Goal: Transaction & Acquisition: Purchase product/service

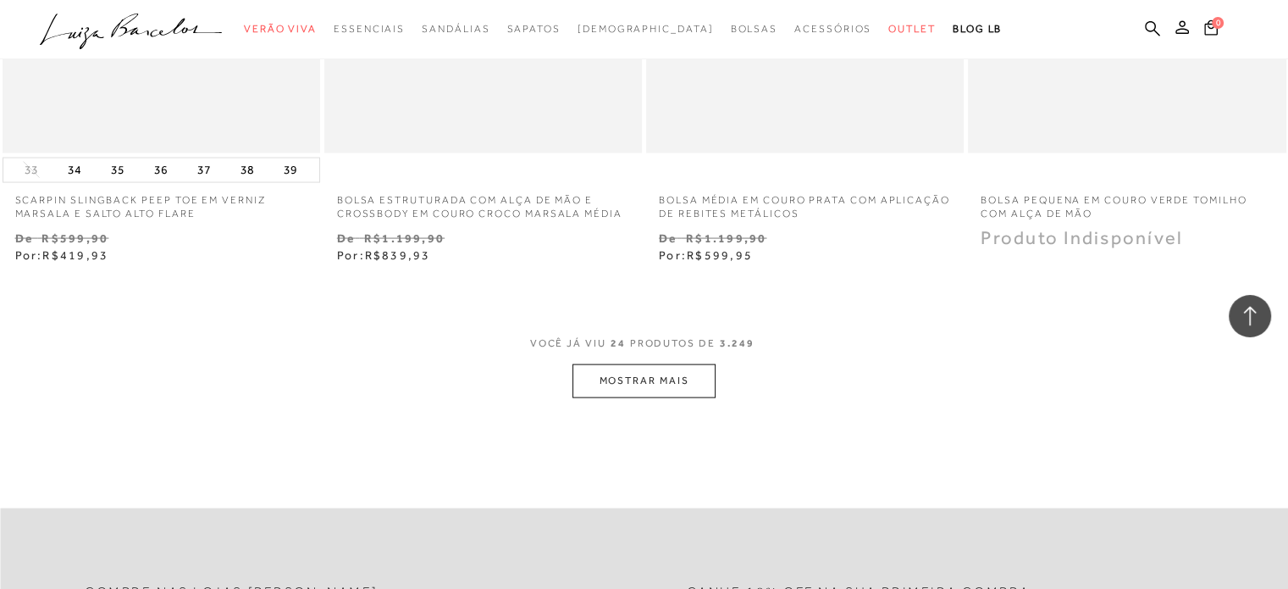
scroll to position [3473, 0]
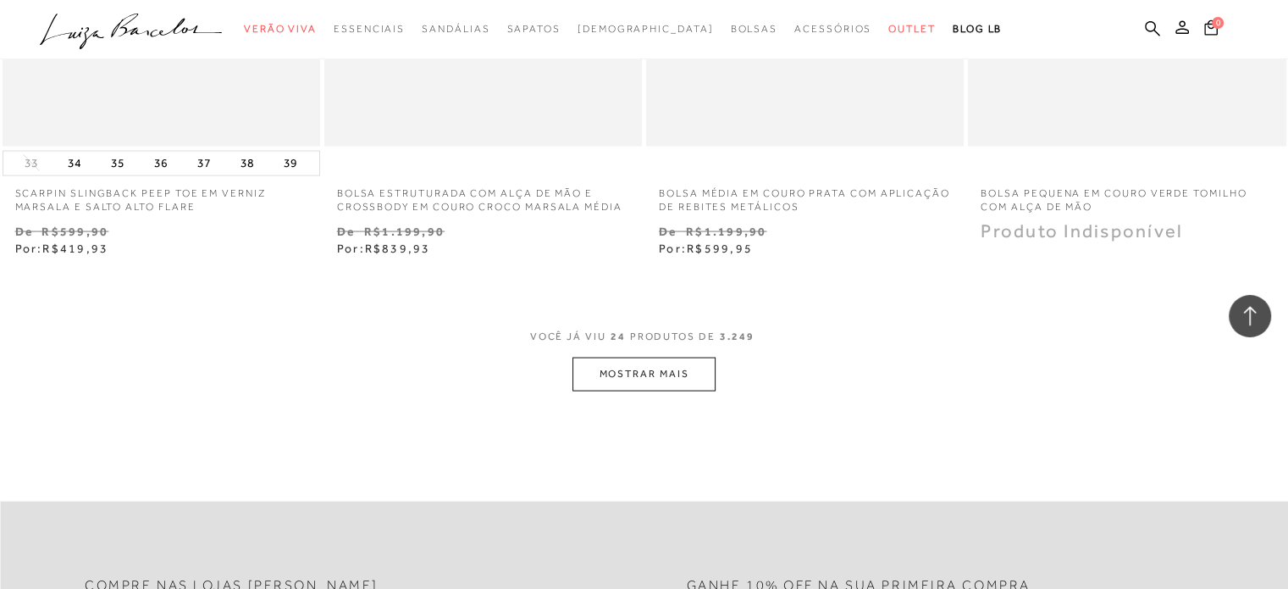
click at [637, 363] on button "MOSTRAR MAIS" at bounding box center [644, 373] width 142 height 33
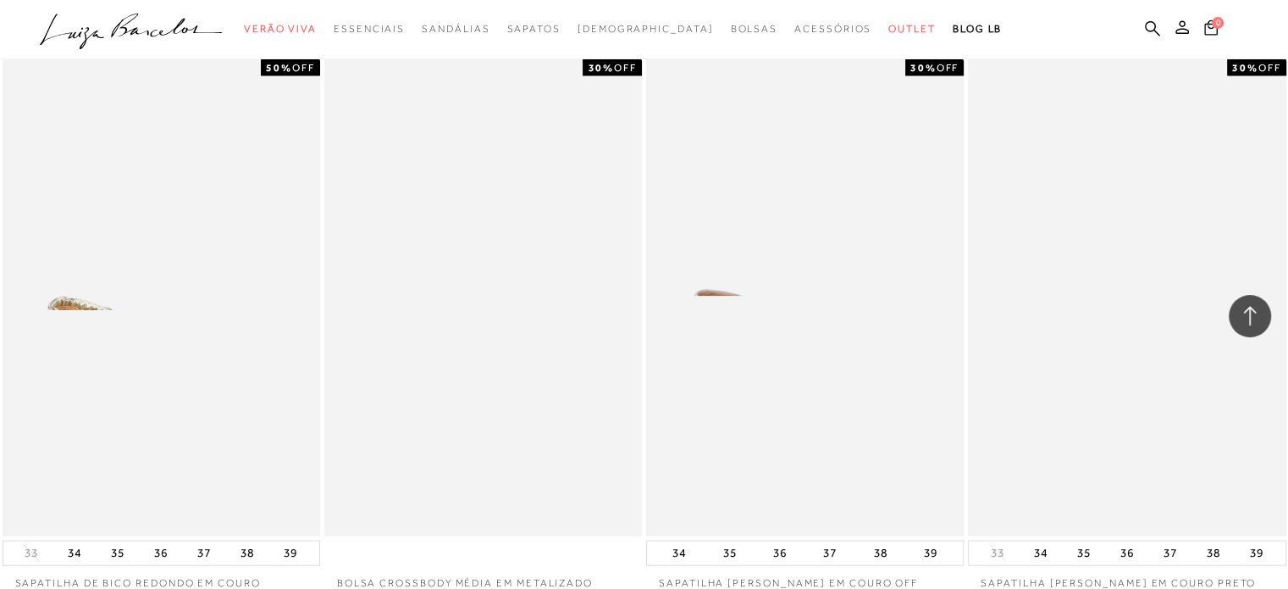
scroll to position [3727, 0]
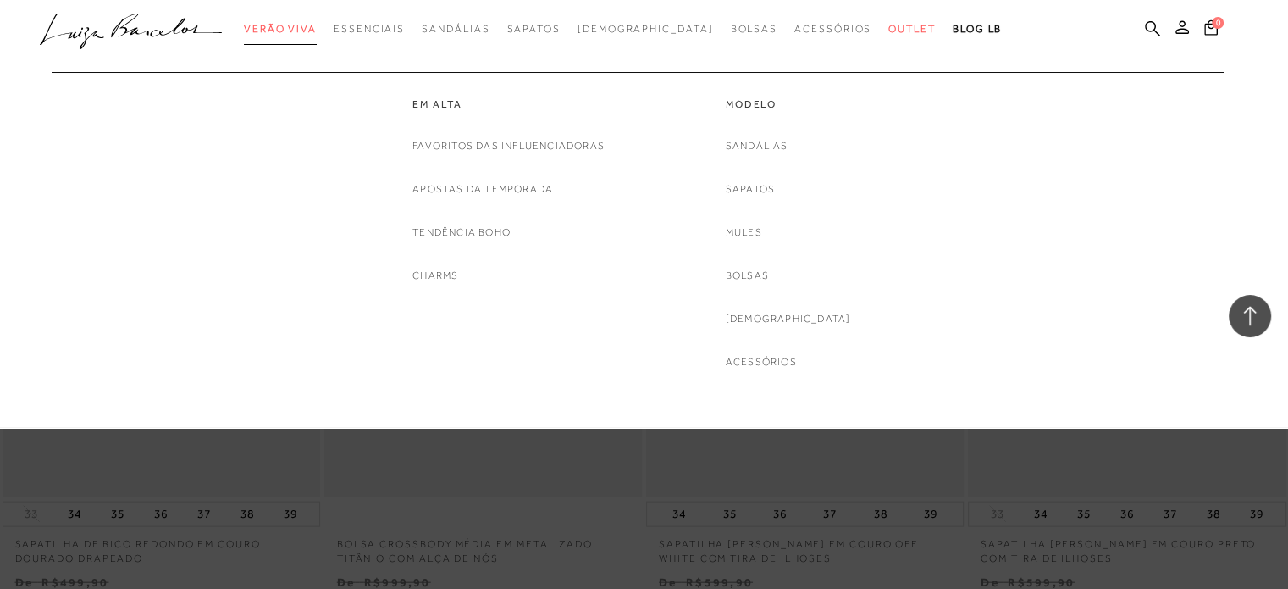
click at [304, 26] on span "Verão Viva" at bounding box center [280, 29] width 73 height 12
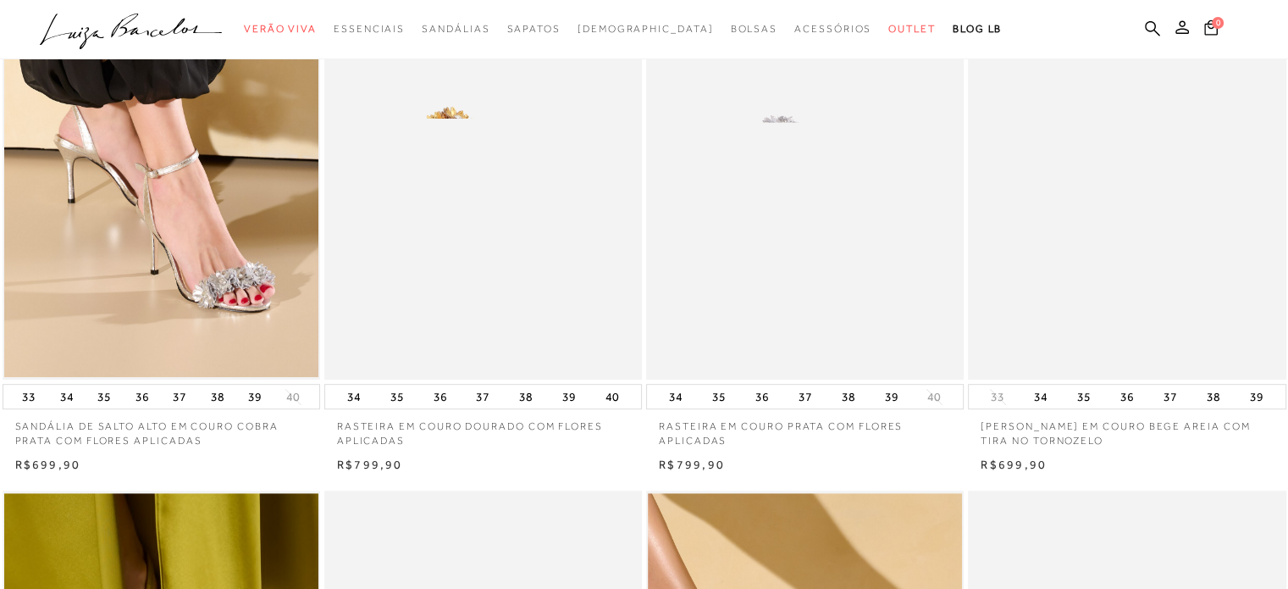
scroll to position [762, 0]
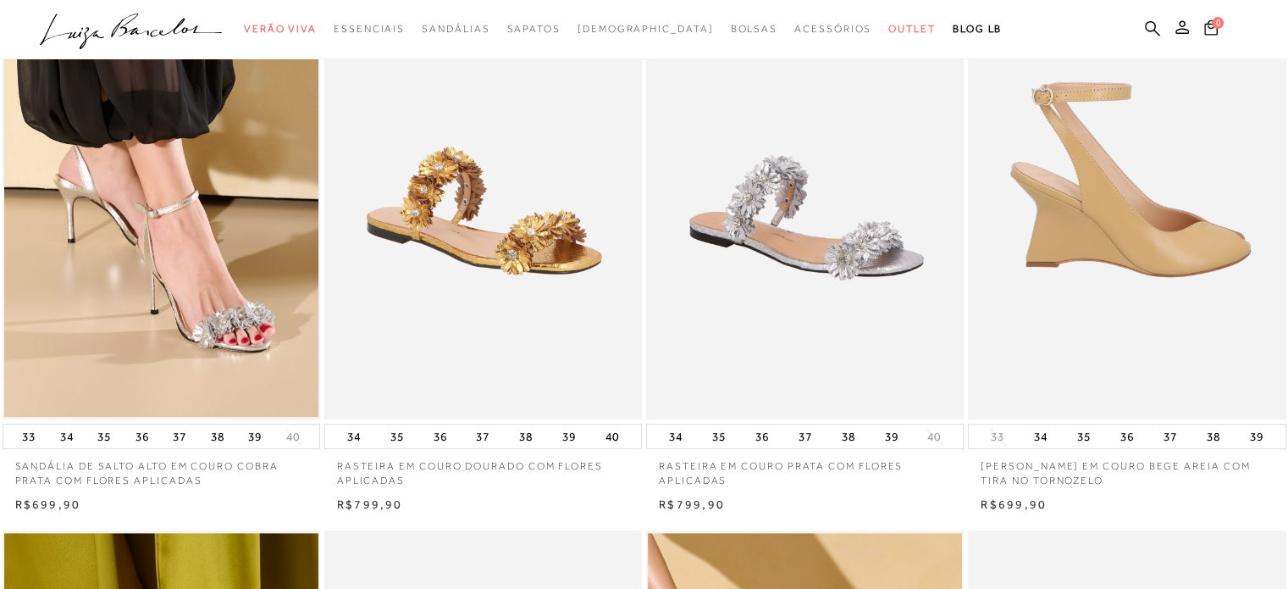
click at [1195, 309] on img at bounding box center [1128, 181] width 316 height 477
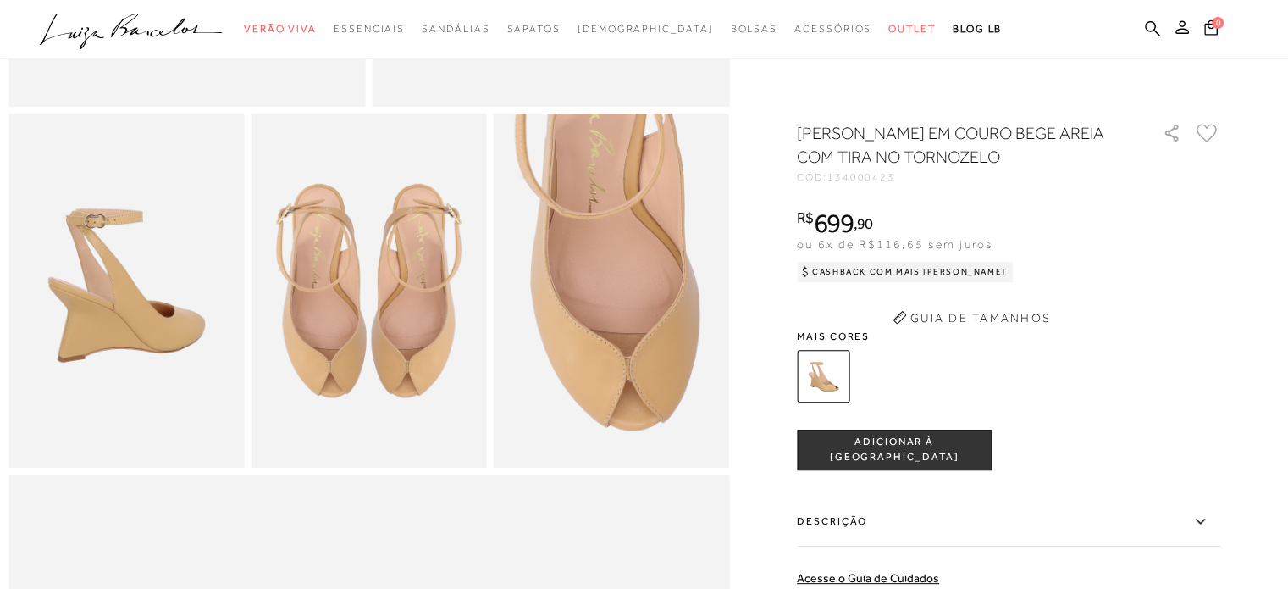
scroll to position [593, 0]
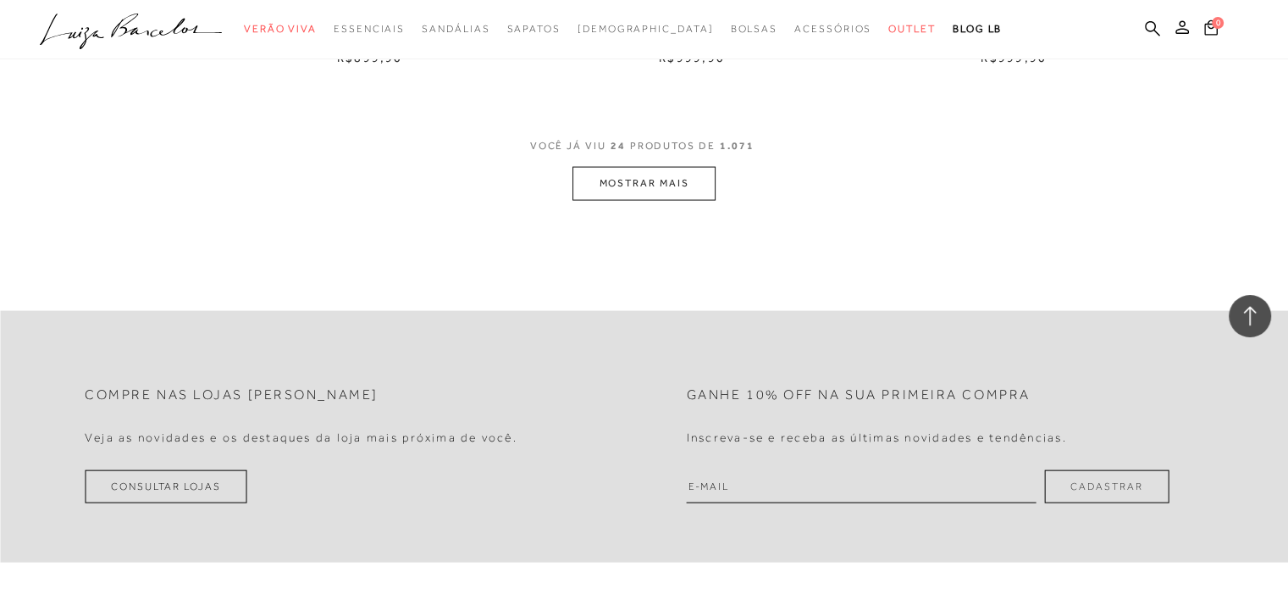
scroll to position [3558, 0]
click at [637, 186] on button "MOSTRAR MAIS" at bounding box center [644, 182] width 142 height 33
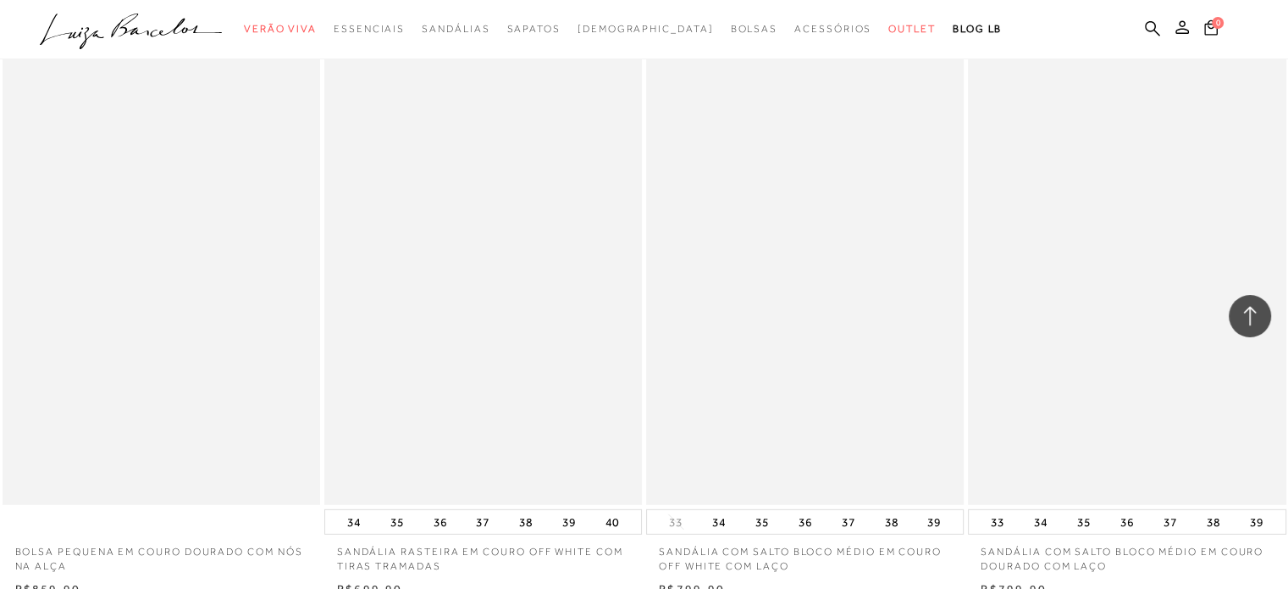
scroll to position [4829, 0]
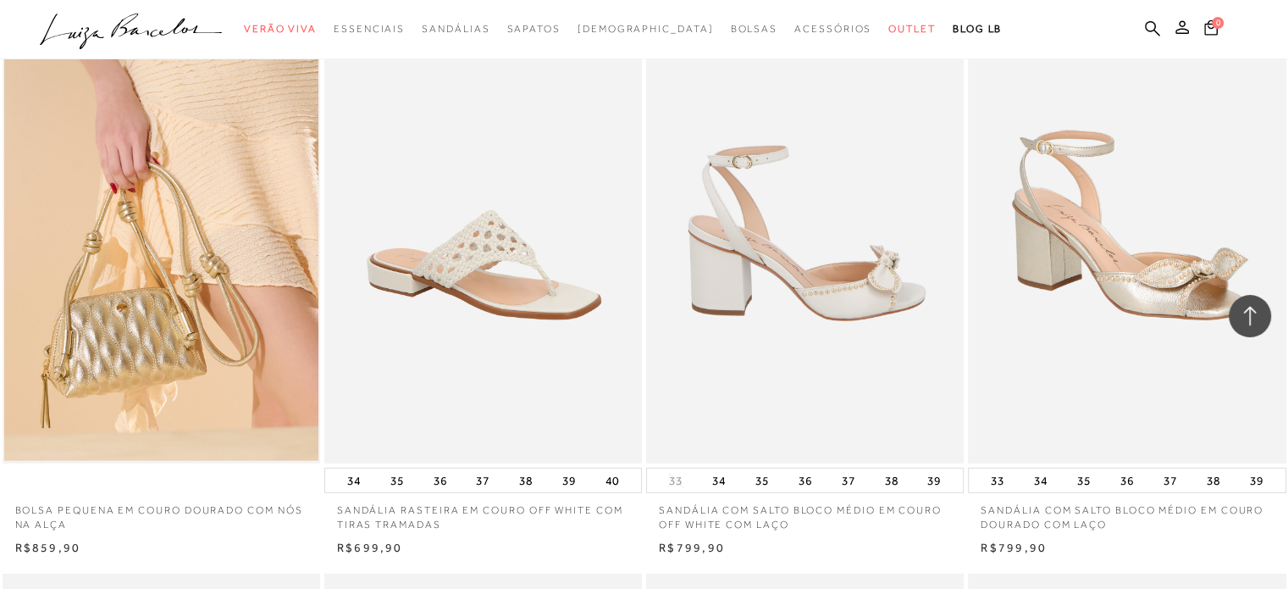
click at [867, 287] on img at bounding box center [806, 224] width 316 height 477
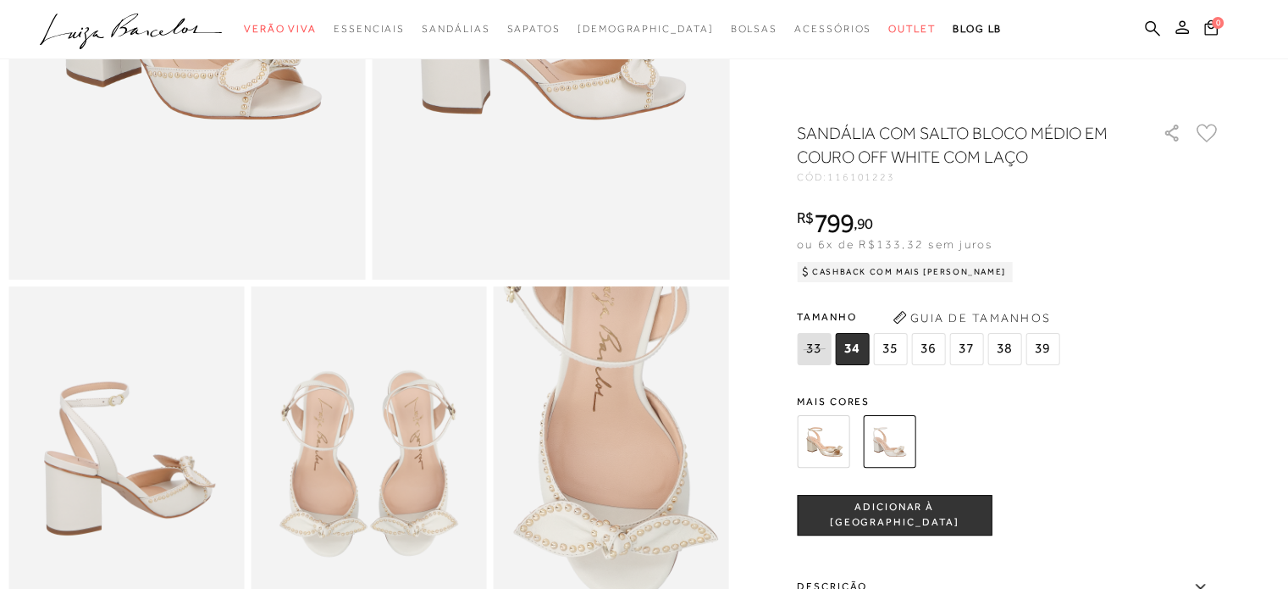
scroll to position [508, 0]
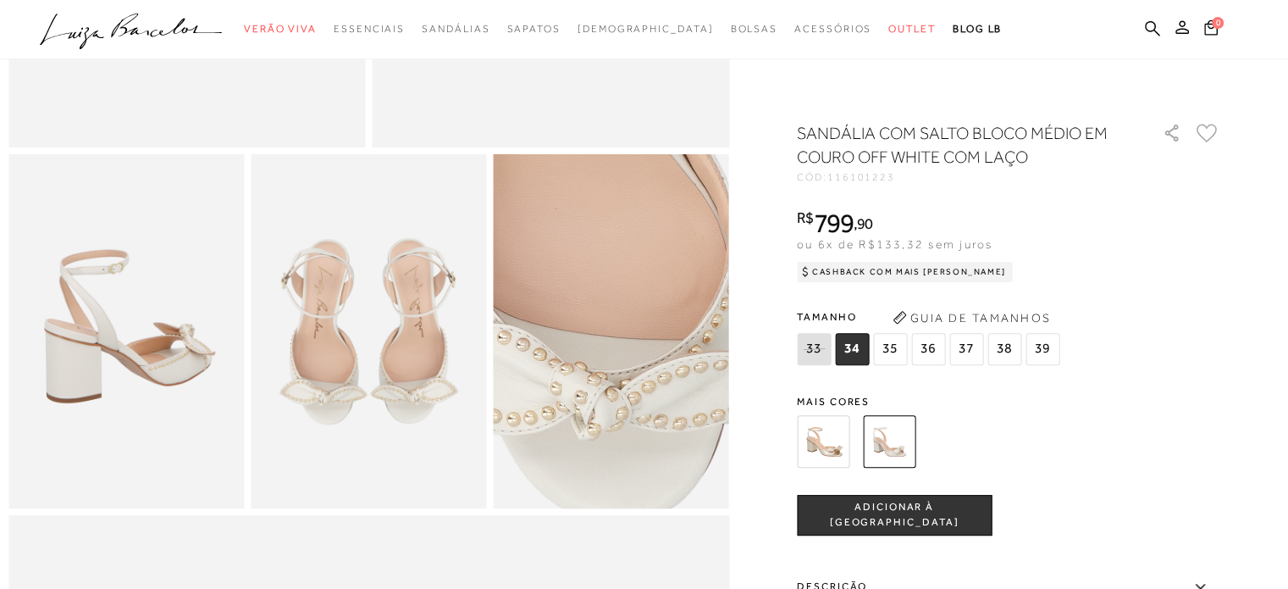
click at [637, 427] on img at bounding box center [591, 249] width 472 height 707
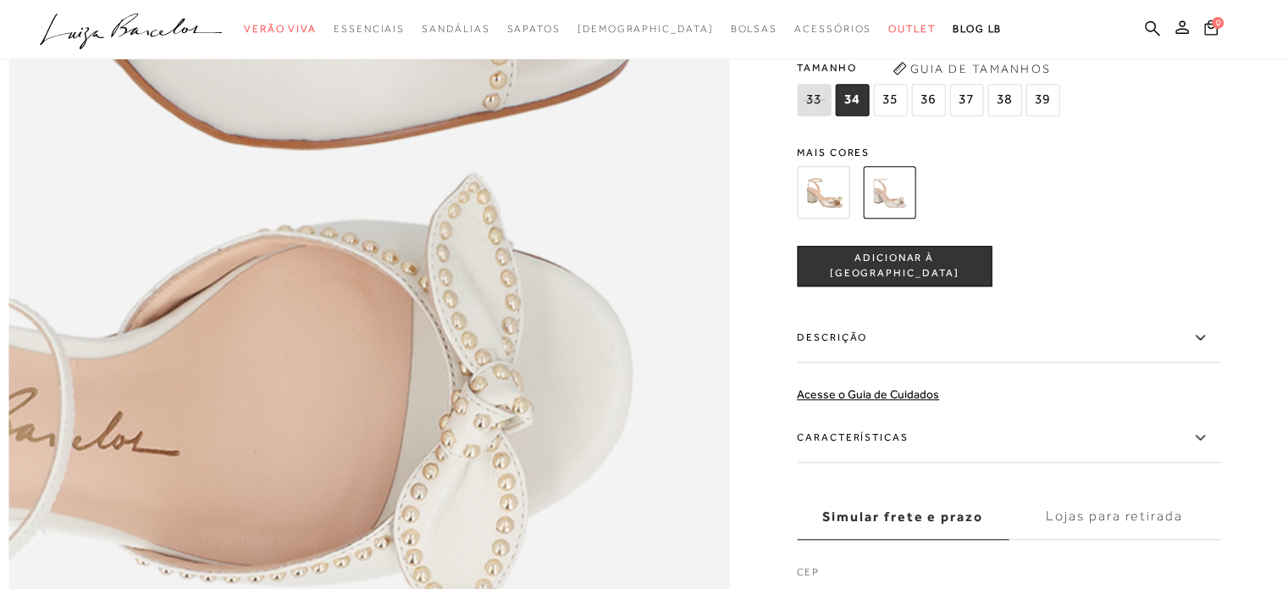
scroll to position [1525, 0]
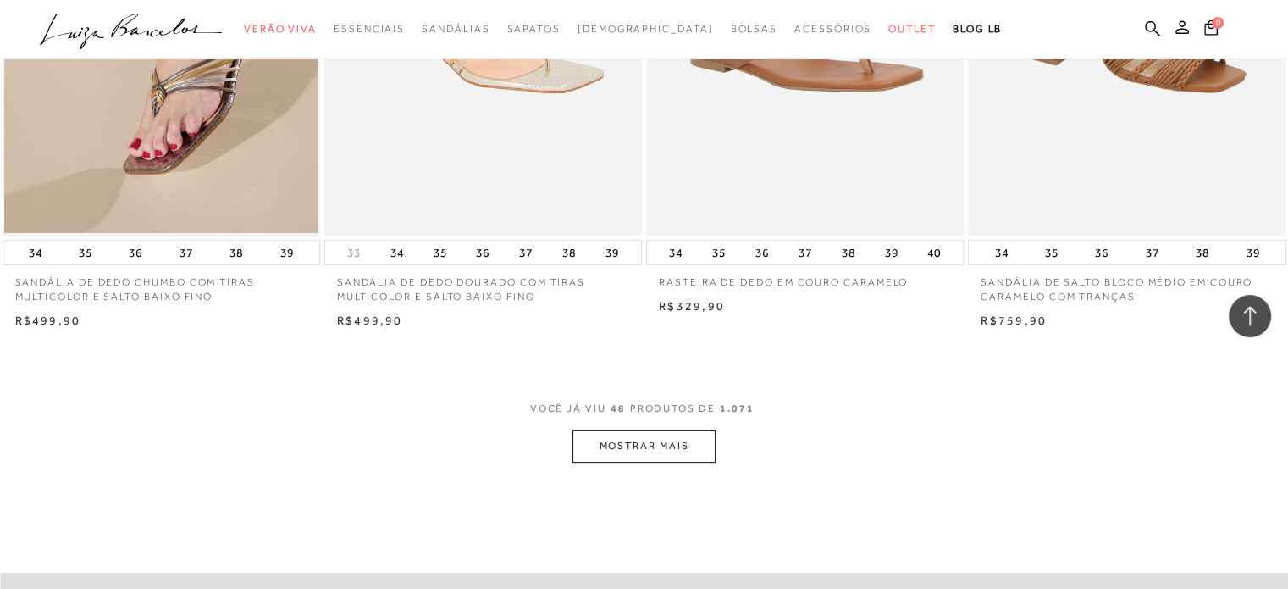
scroll to position [7031, 0]
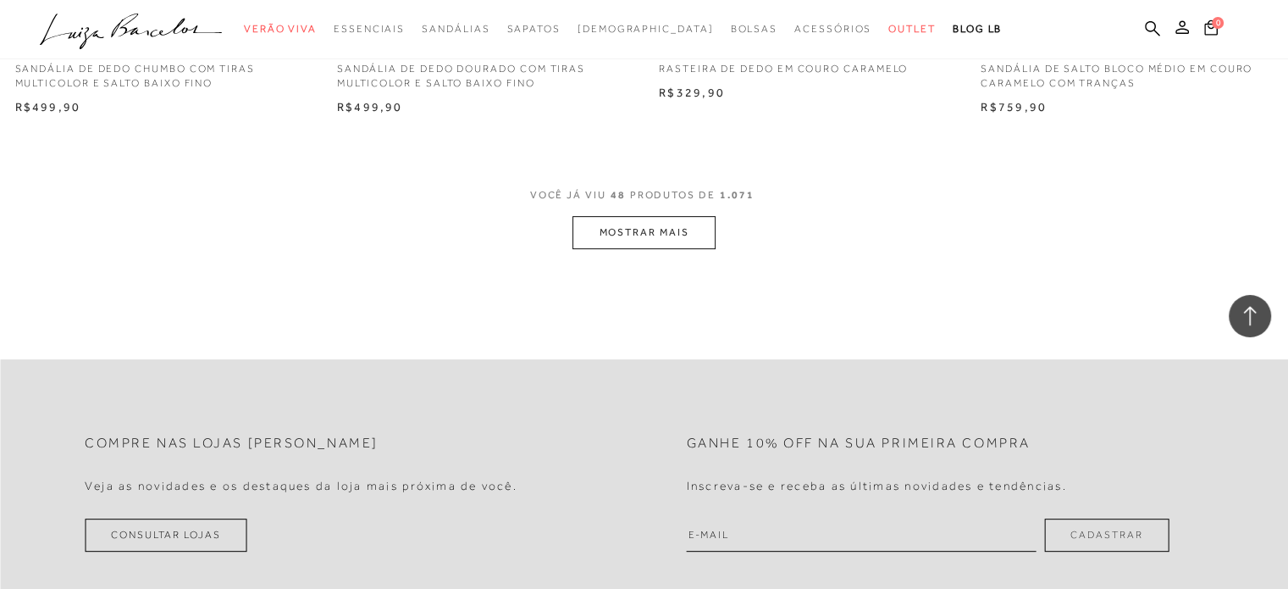
click at [641, 233] on button "MOSTRAR MAIS" at bounding box center [644, 232] width 142 height 33
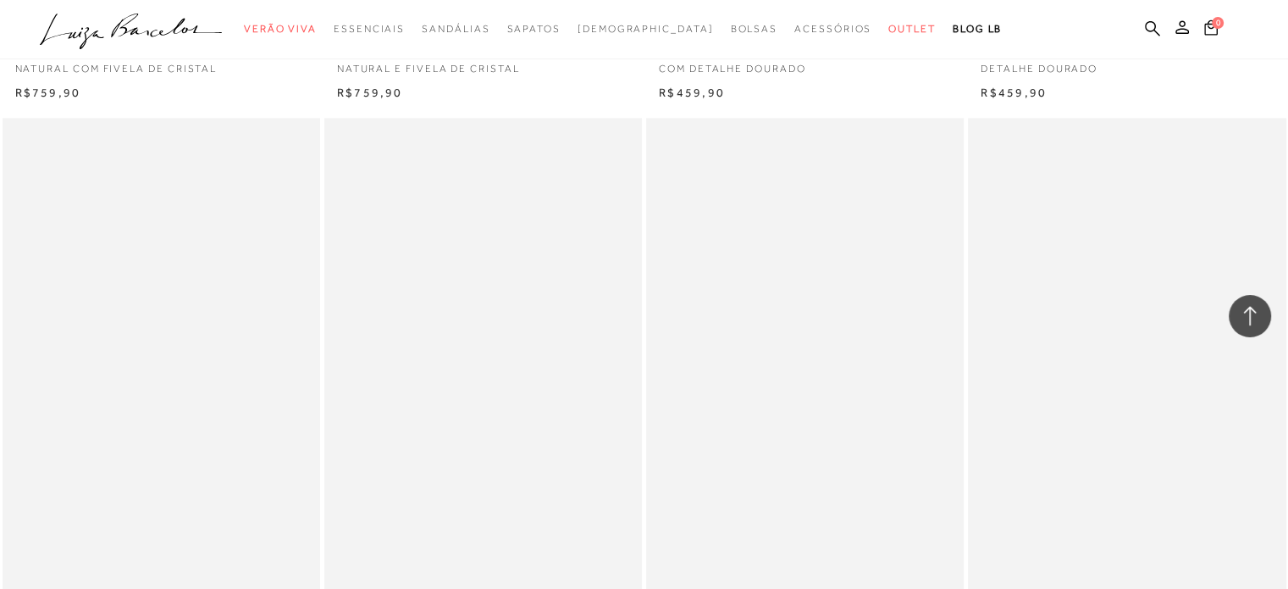
scroll to position [8810, 0]
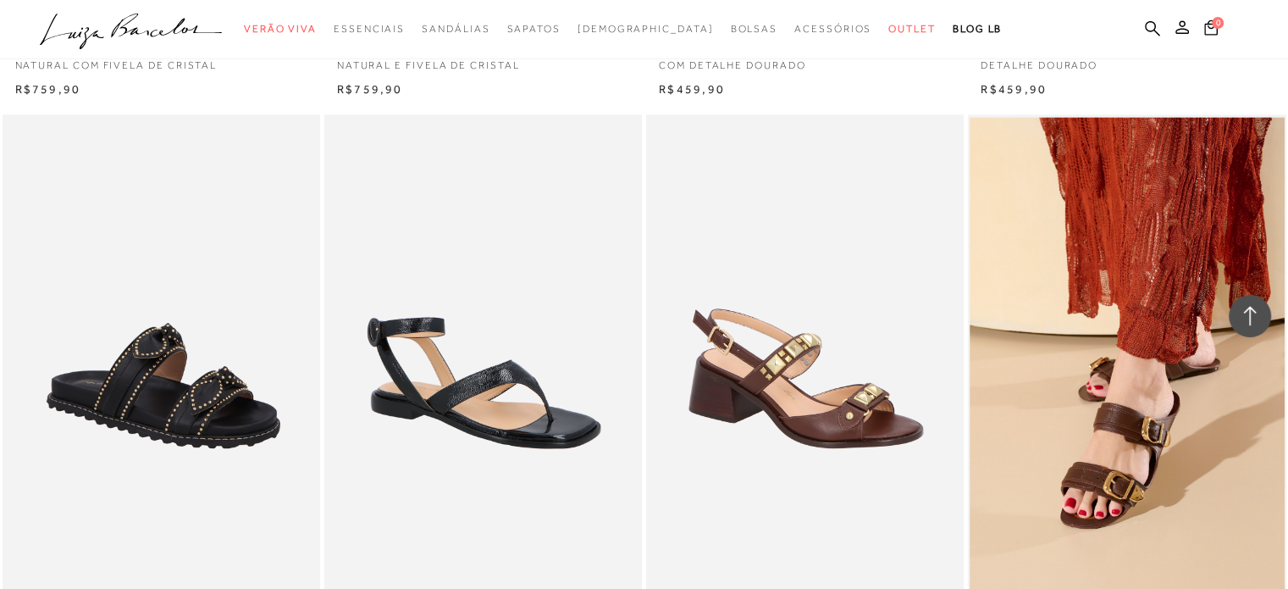
click at [509, 458] on img at bounding box center [484, 352] width 316 height 477
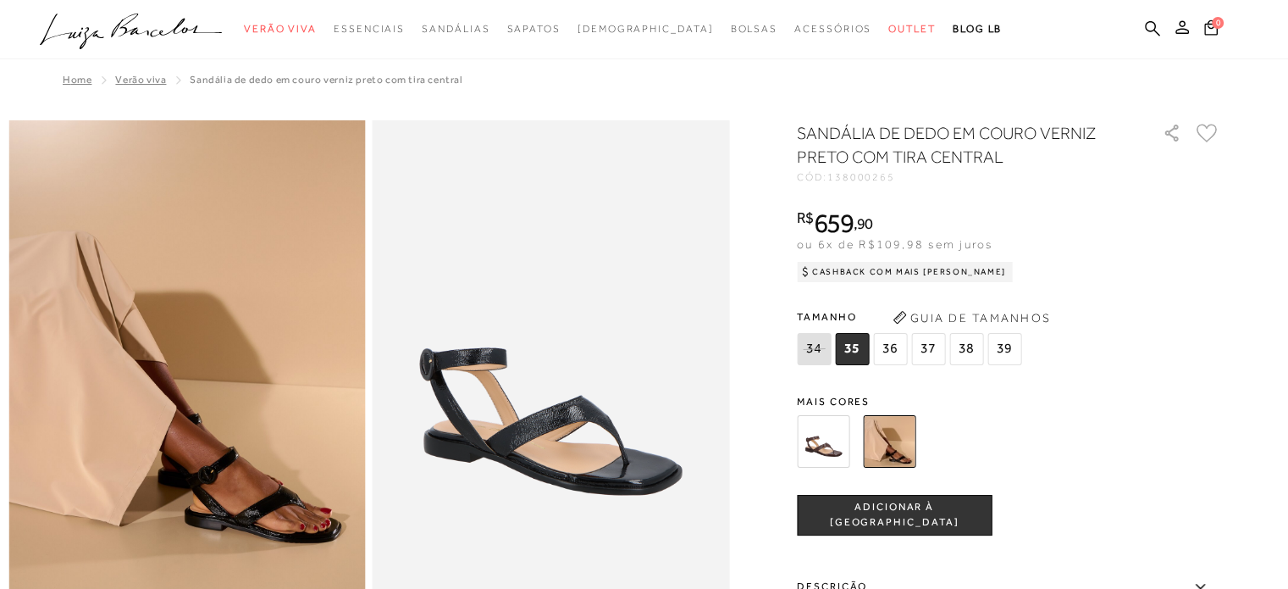
click at [827, 436] on img at bounding box center [823, 441] width 53 height 53
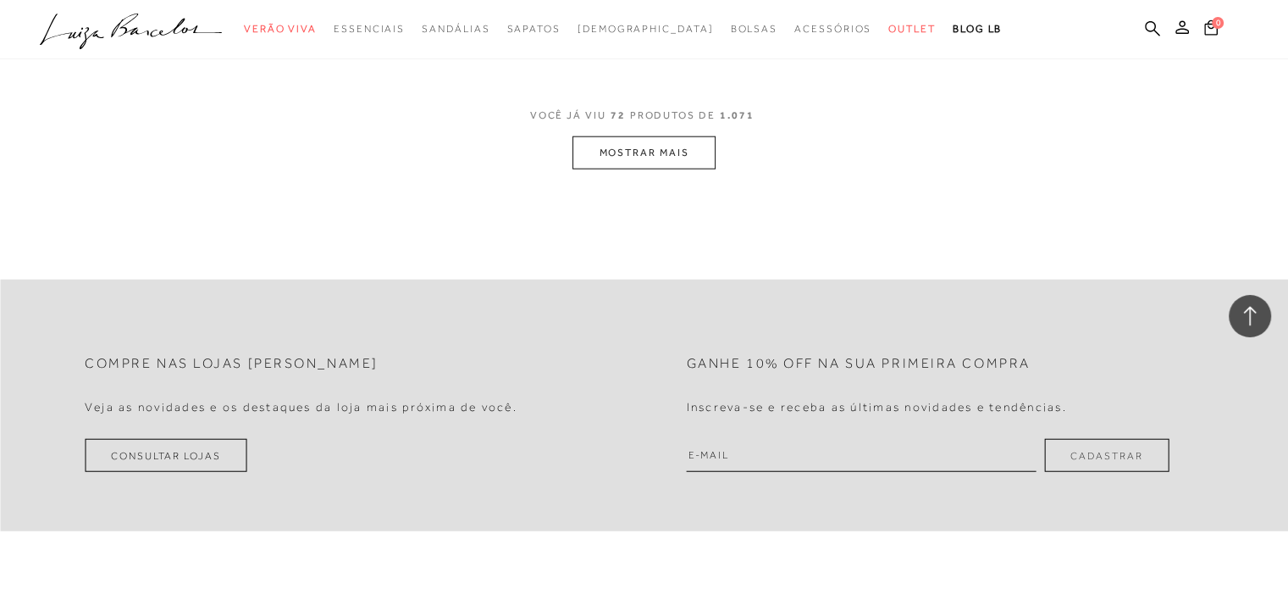
scroll to position [10420, 0]
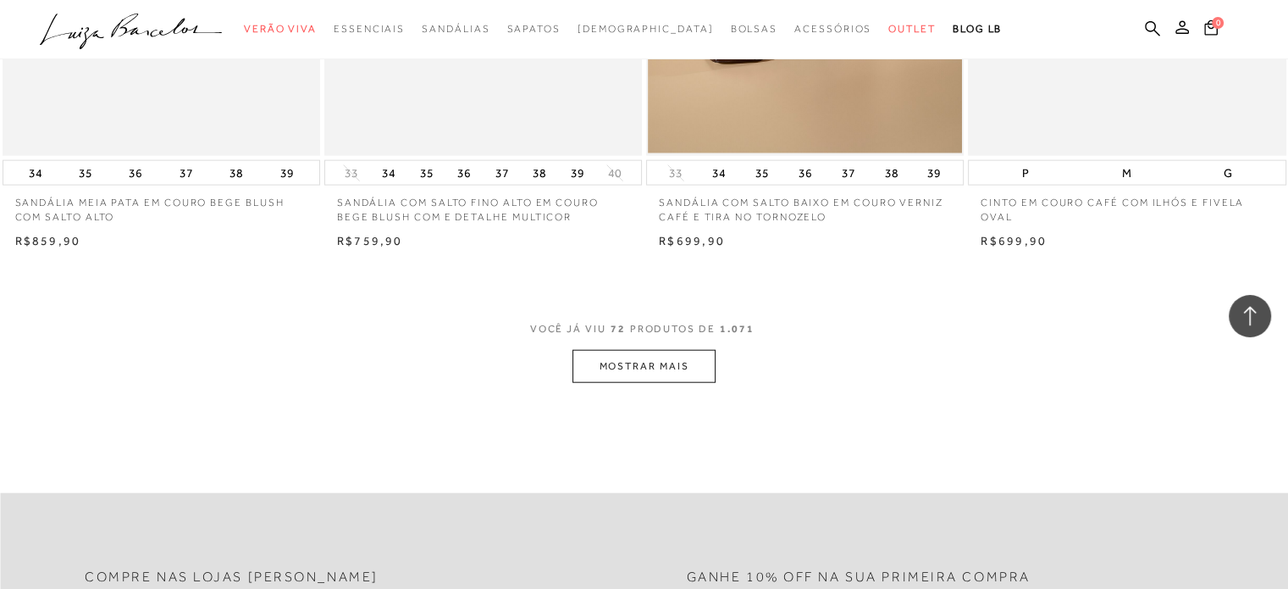
click at [651, 371] on button "MOSTRAR MAIS" at bounding box center [644, 366] width 142 height 33
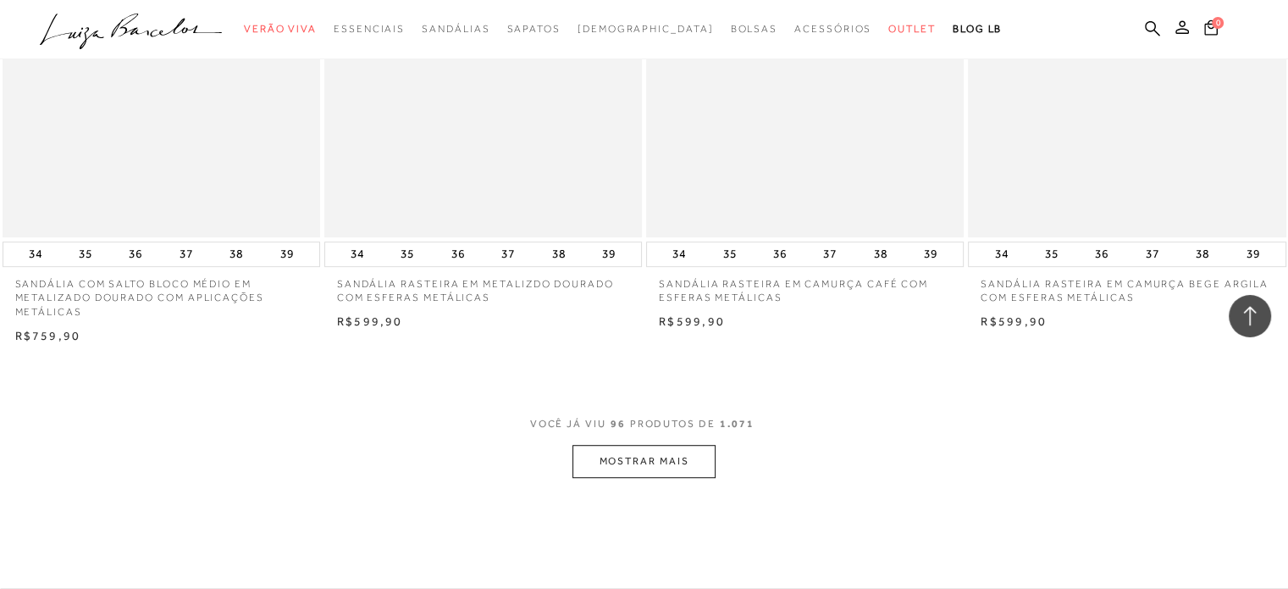
scroll to position [14147, 0]
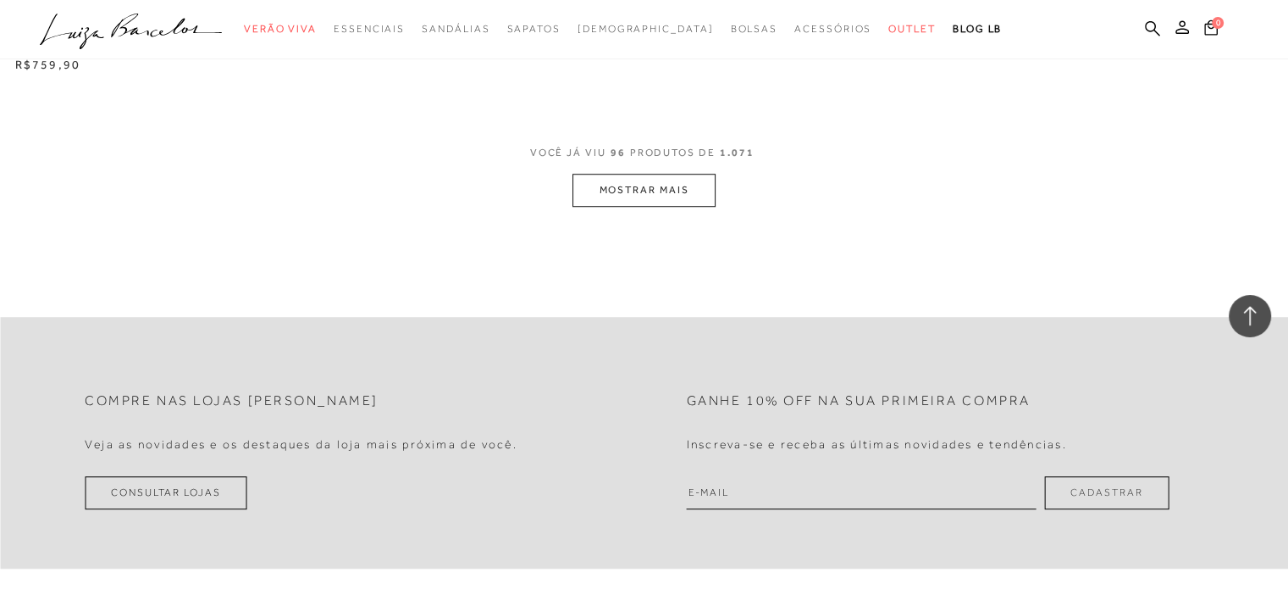
click at [638, 186] on button "MOSTRAR MAIS" at bounding box center [644, 190] width 142 height 33
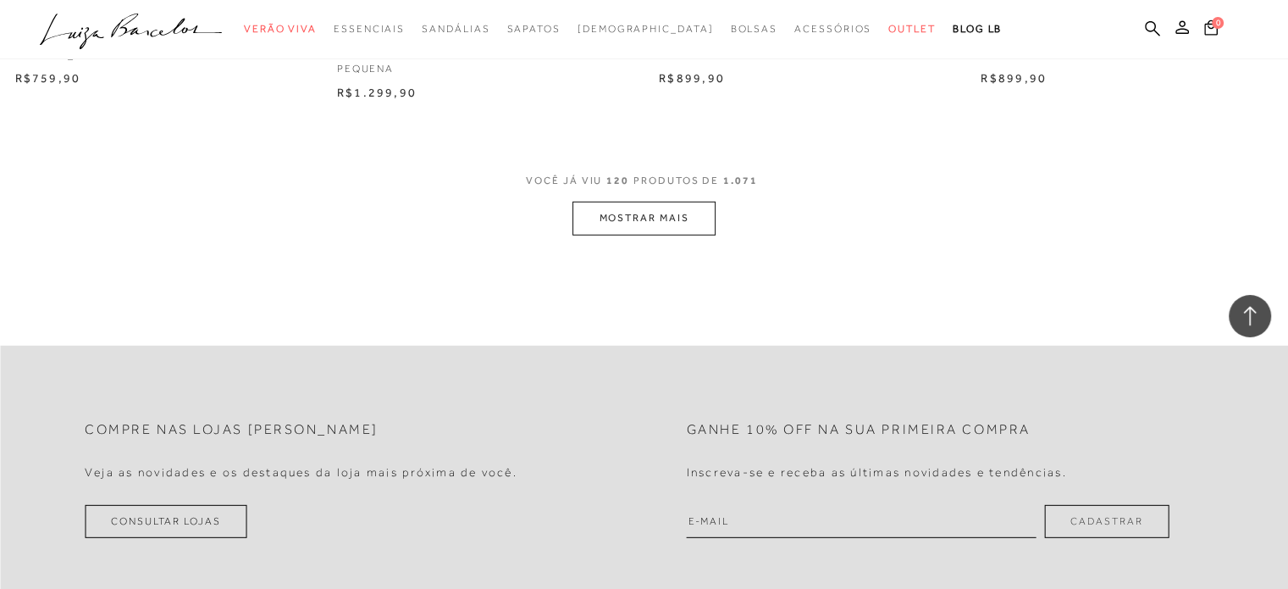
scroll to position [17705, 0]
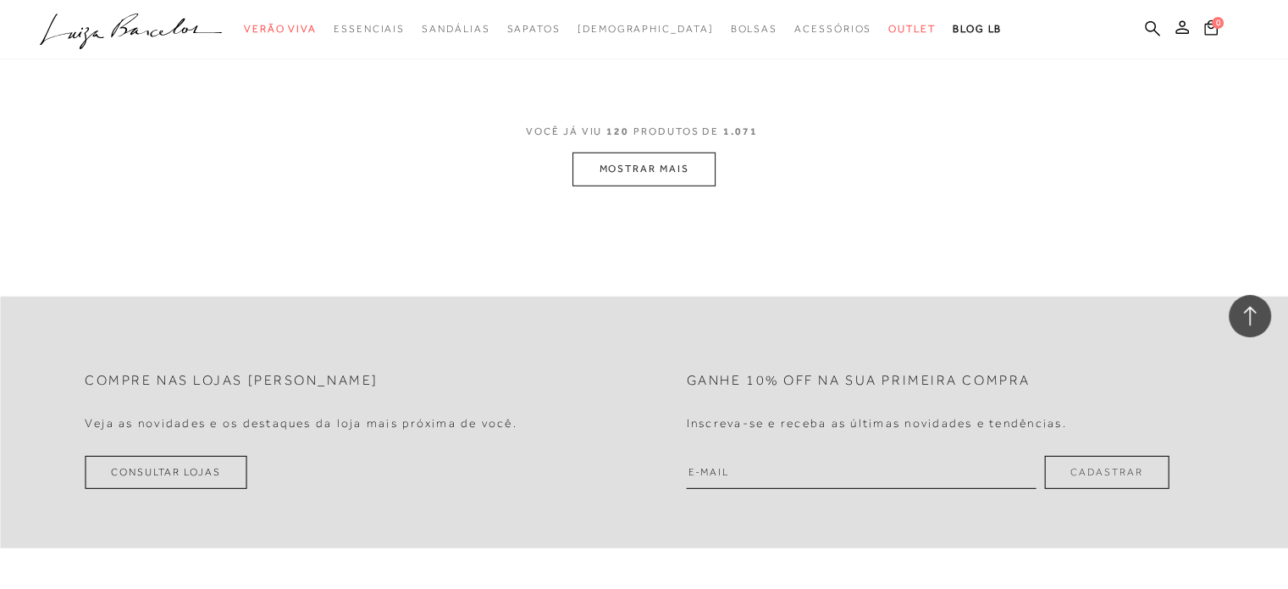
click at [623, 162] on button "MOSTRAR MAIS" at bounding box center [644, 168] width 142 height 33
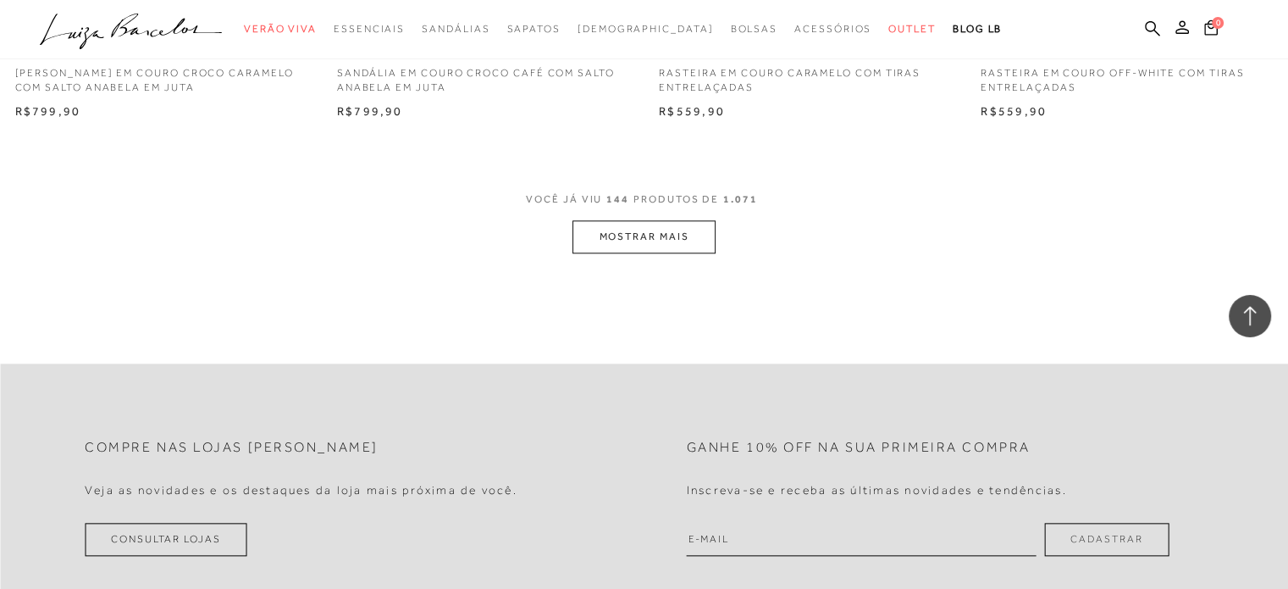
scroll to position [21178, 0]
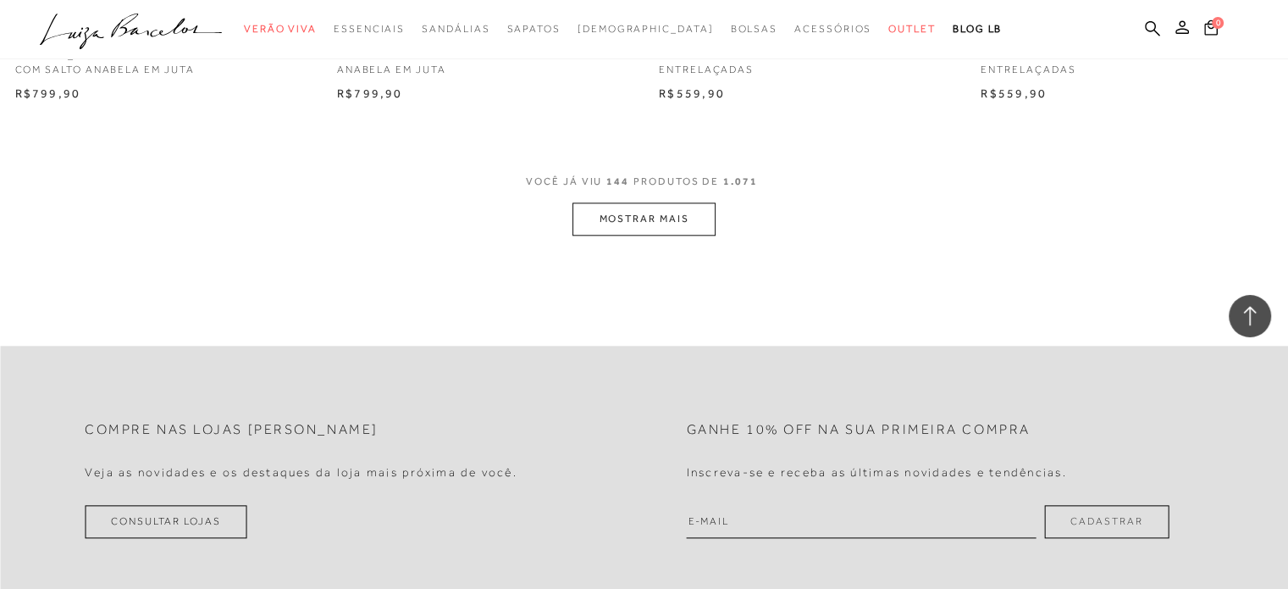
click at [629, 215] on button "MOSTRAR MAIS" at bounding box center [644, 218] width 142 height 33
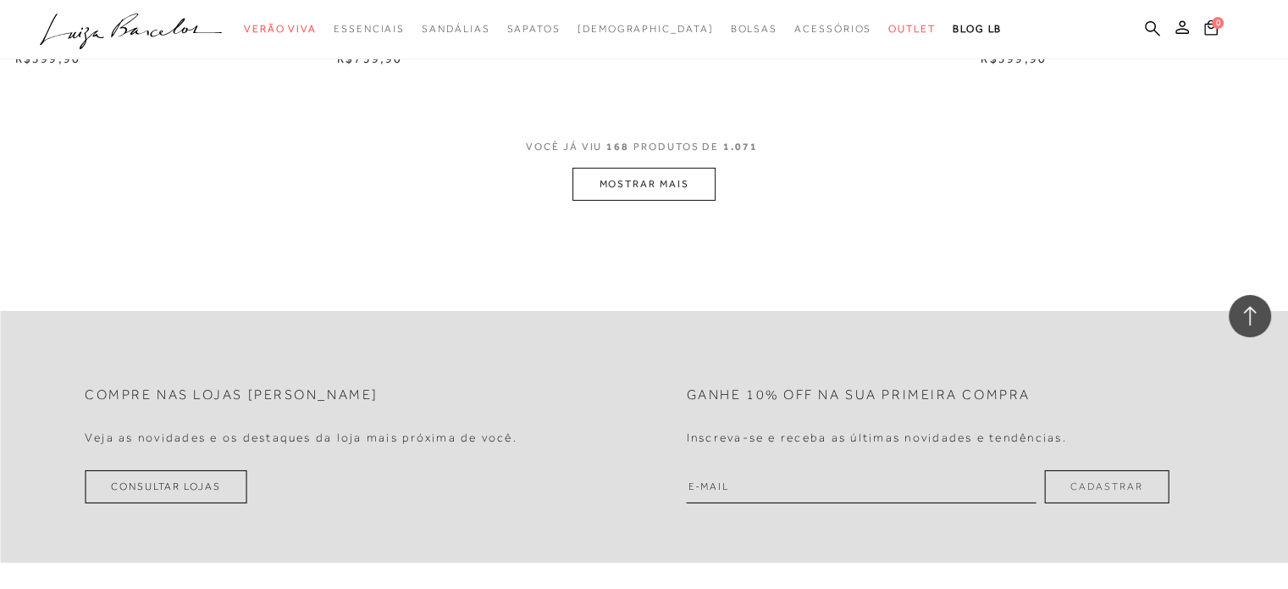
scroll to position [24821, 0]
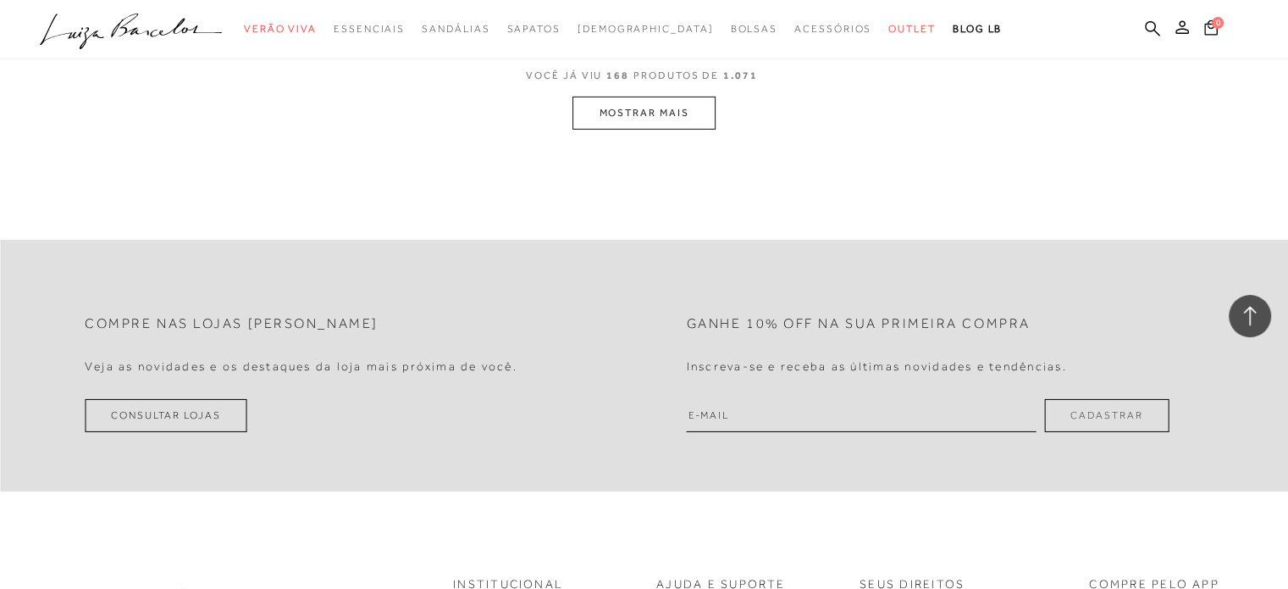
click at [634, 111] on button "MOSTRAR MAIS" at bounding box center [644, 113] width 142 height 33
click at [632, 114] on button "MOSTRAR MAIS" at bounding box center [644, 113] width 142 height 33
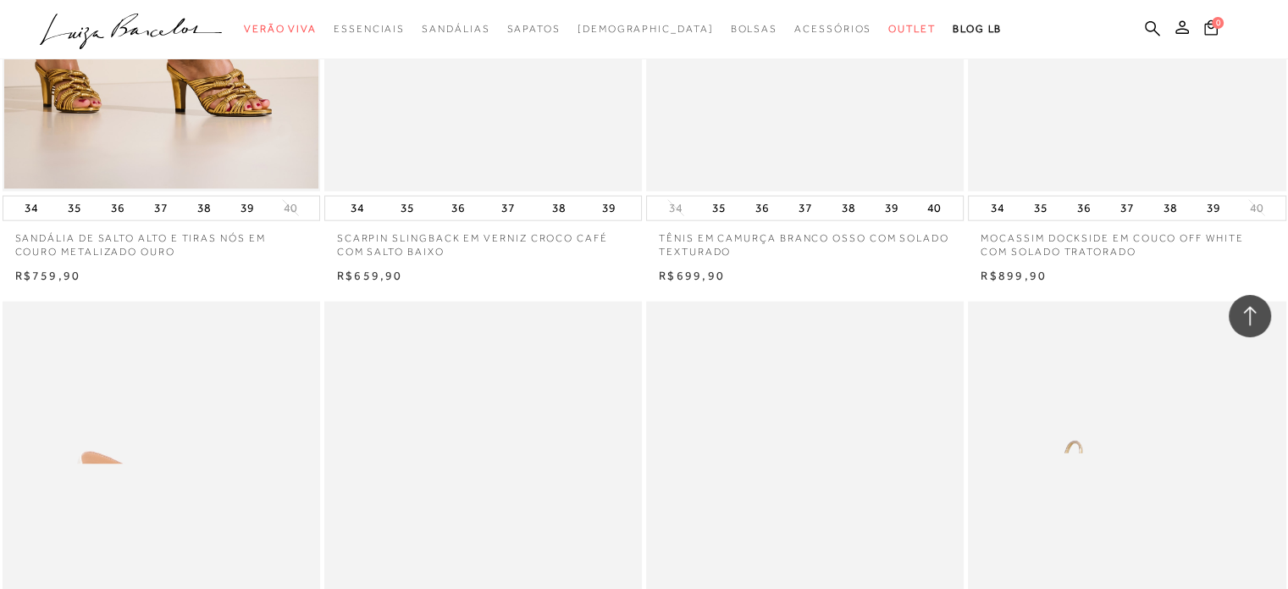
scroll to position [29239, 0]
